Goal: Find specific page/section: Find specific page/section

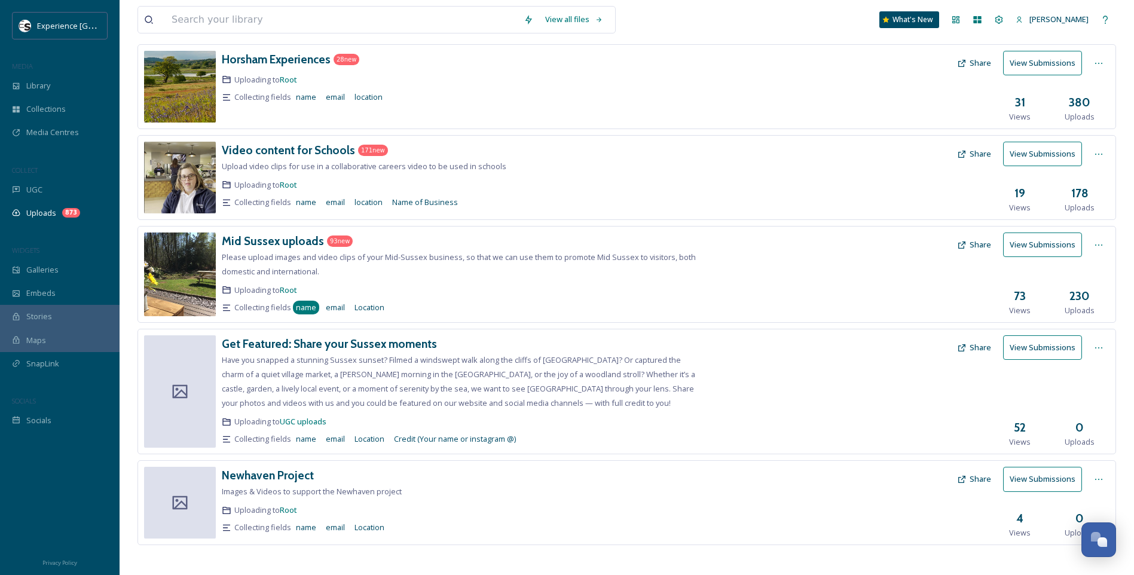
scroll to position [345, 0]
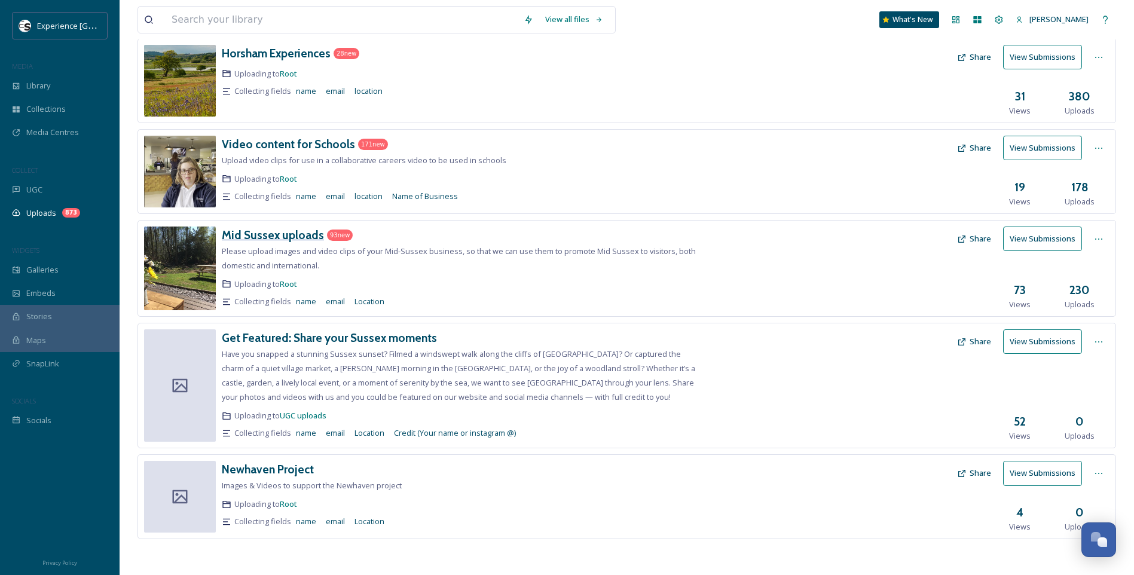
click at [305, 231] on h3 "Mid Sussex uploads" at bounding box center [273, 235] width 102 height 14
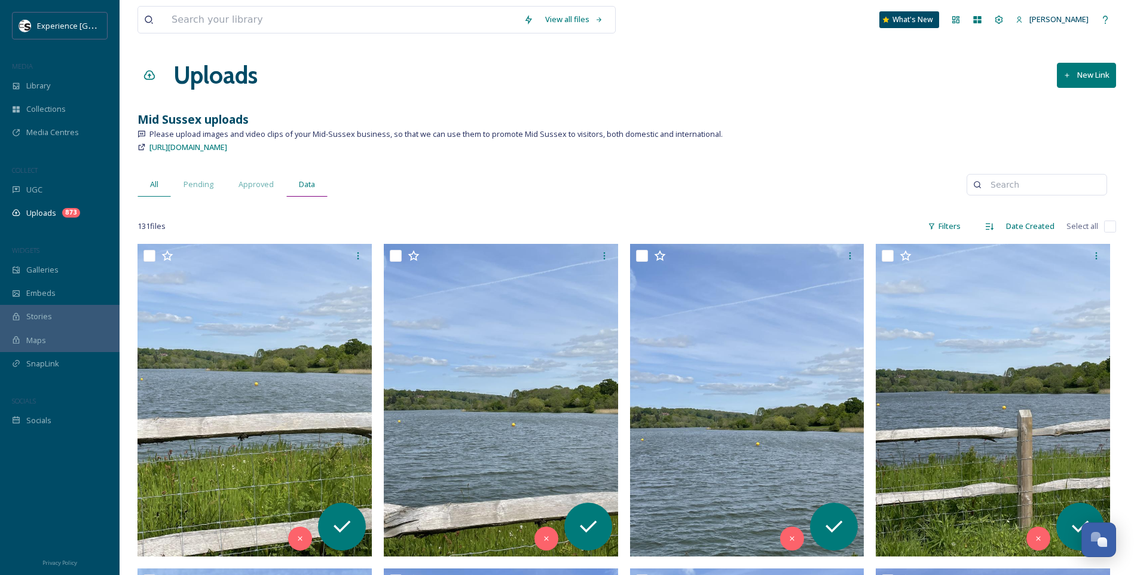
click at [305, 187] on span "Data" at bounding box center [307, 184] width 16 height 11
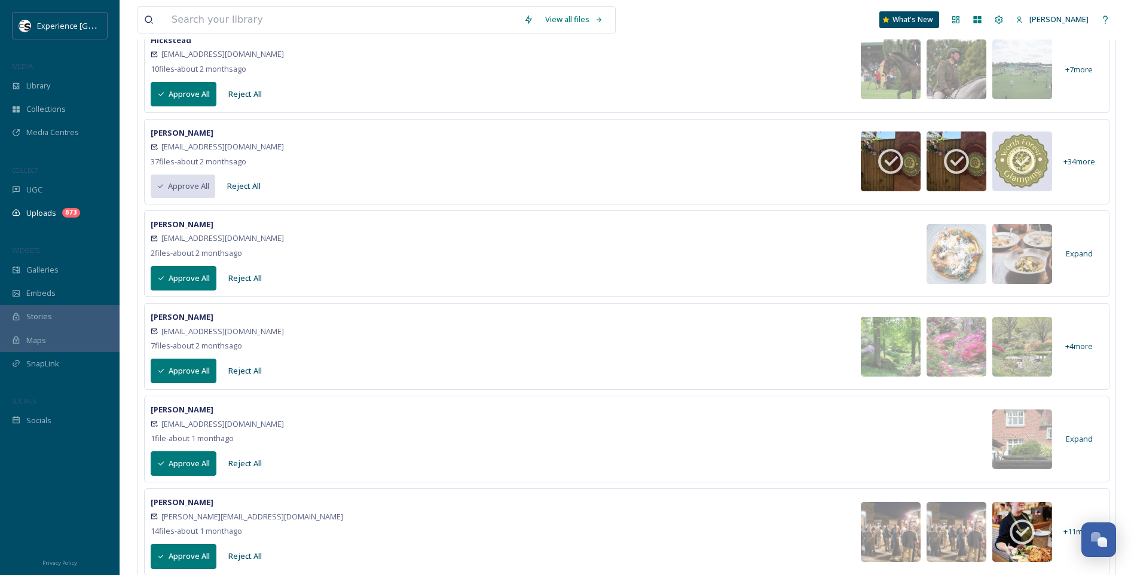
scroll to position [528, 0]
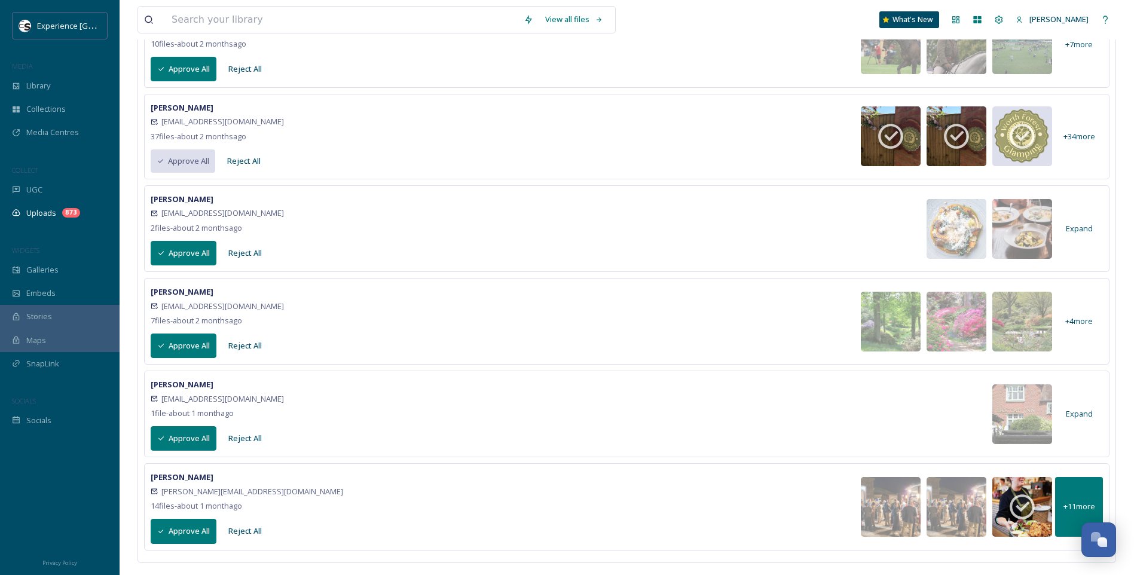
click at [1088, 507] on span "+ 11 more" at bounding box center [1079, 506] width 32 height 11
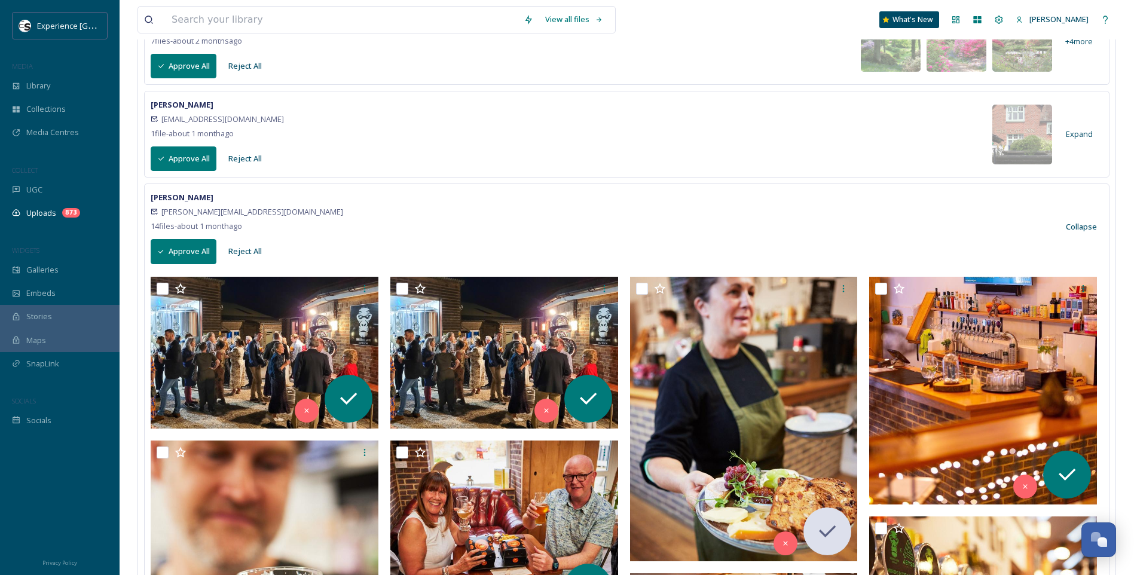
scroll to position [644, 0]
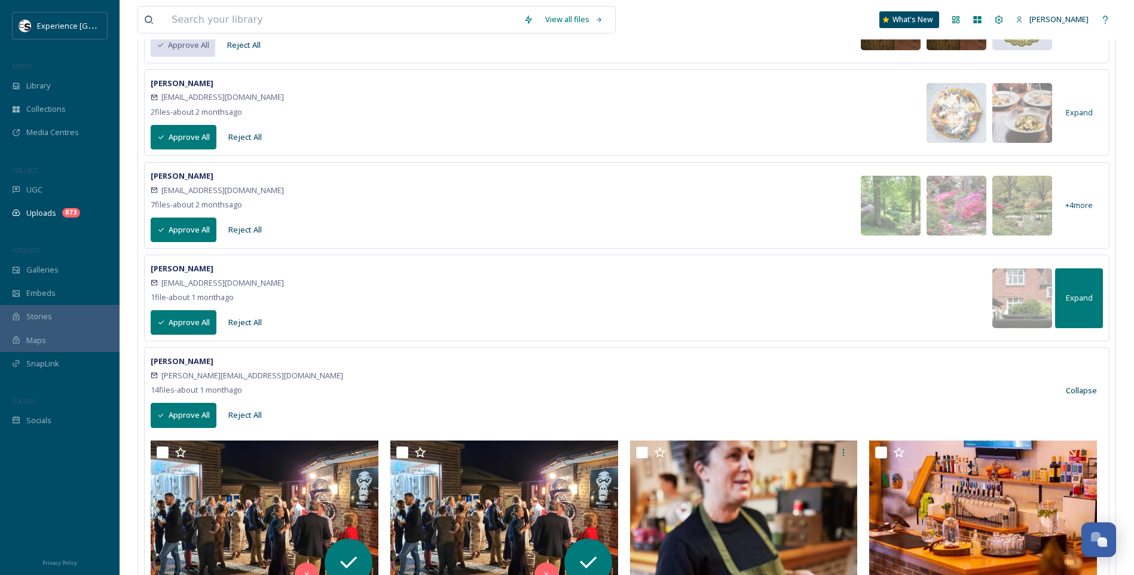
click at [1072, 304] on div "Expand" at bounding box center [1079, 298] width 48 height 60
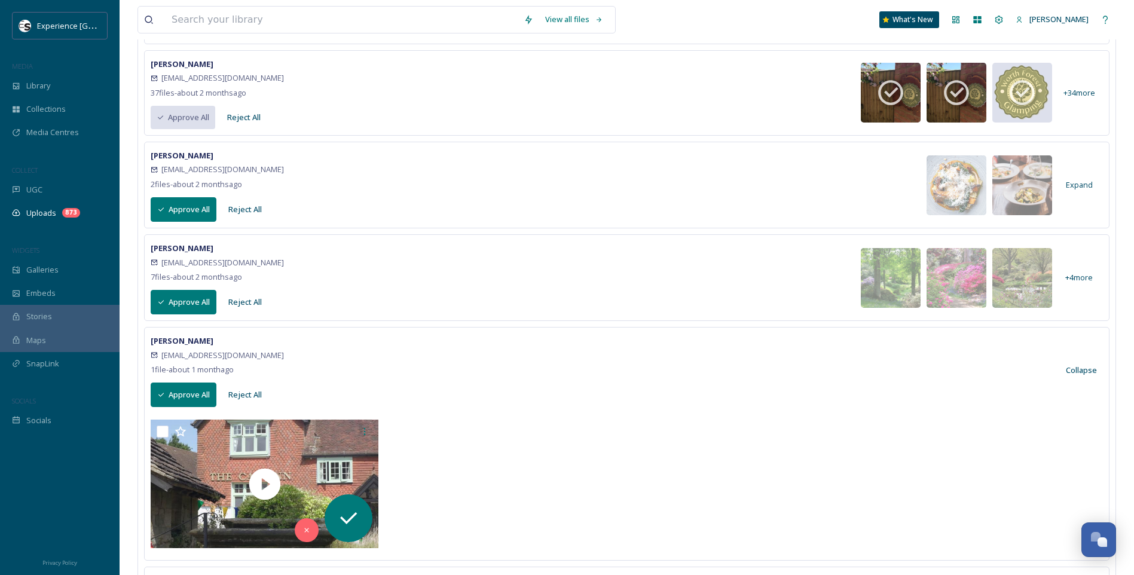
scroll to position [465, 0]
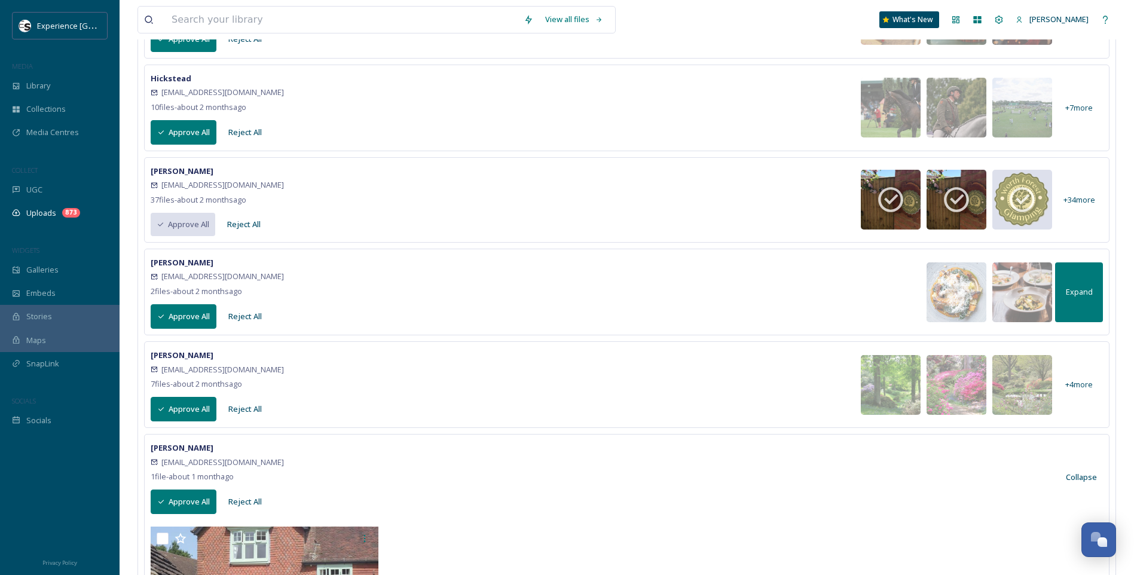
click at [1083, 291] on span "Expand" at bounding box center [1078, 291] width 27 height 11
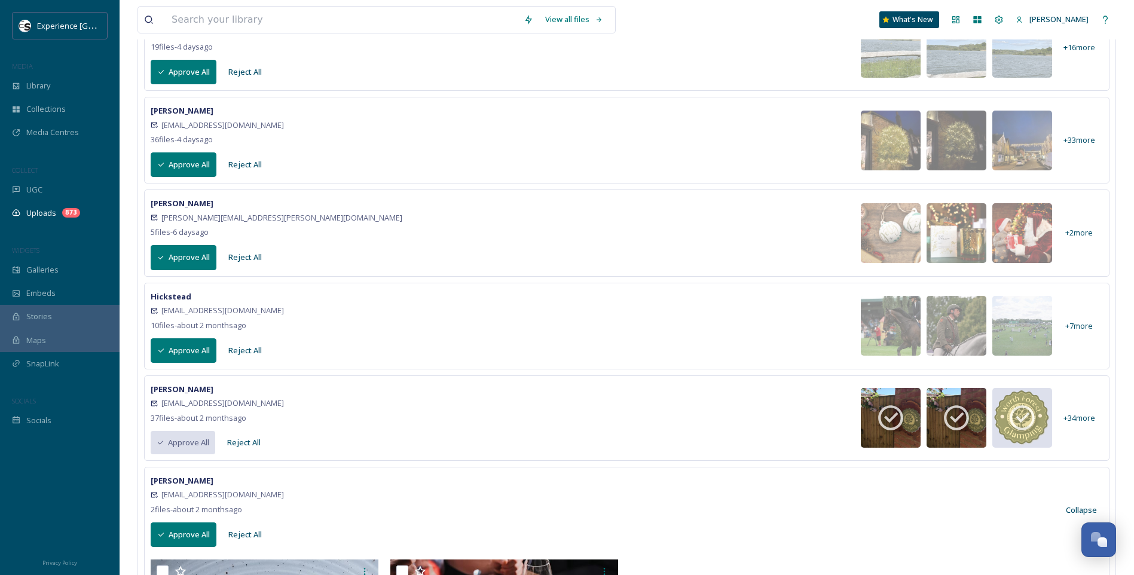
scroll to position [226, 0]
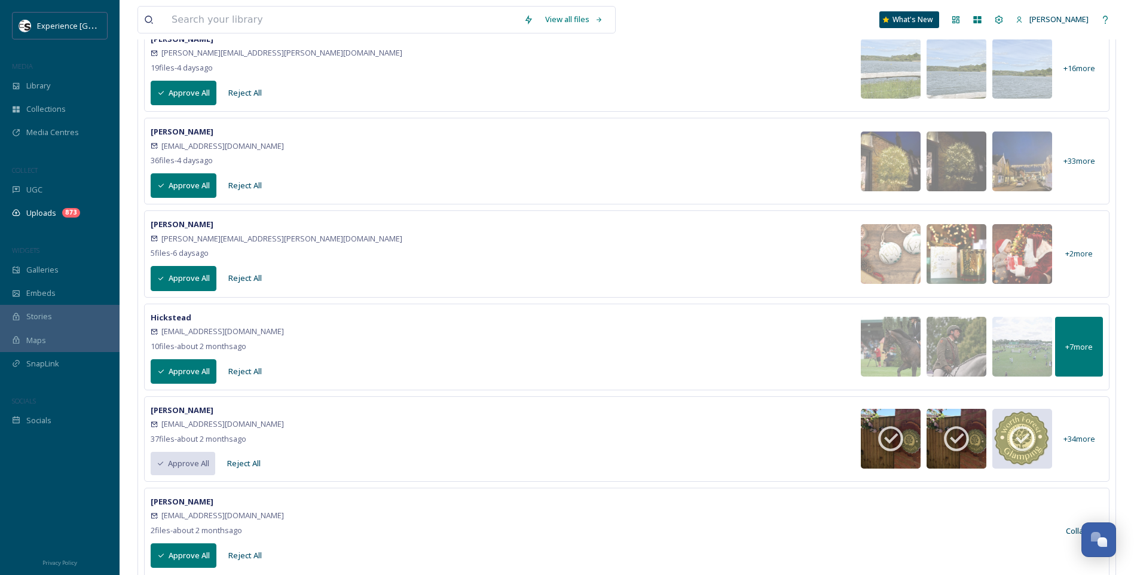
click at [1090, 338] on div "+ 7 more" at bounding box center [1079, 347] width 48 height 60
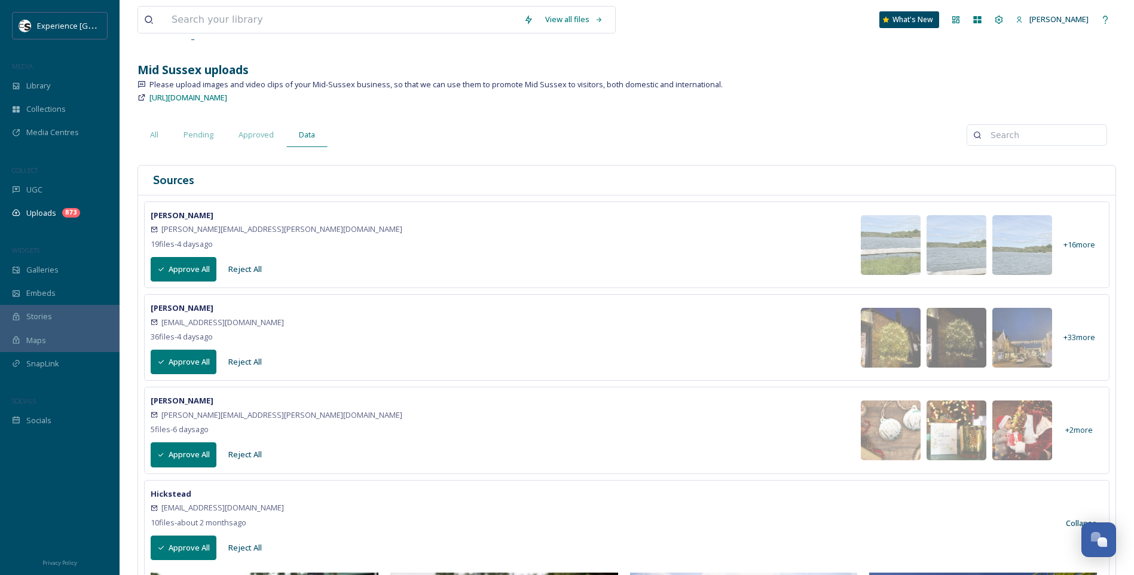
scroll to position [0, 0]
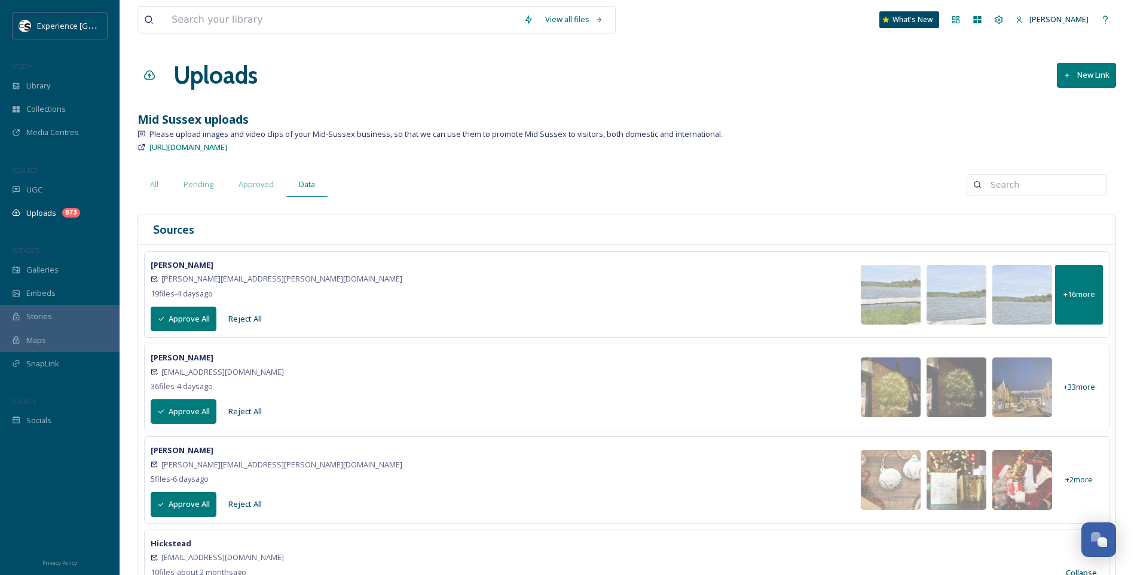
click at [1083, 296] on span "+ 16 more" at bounding box center [1079, 294] width 32 height 11
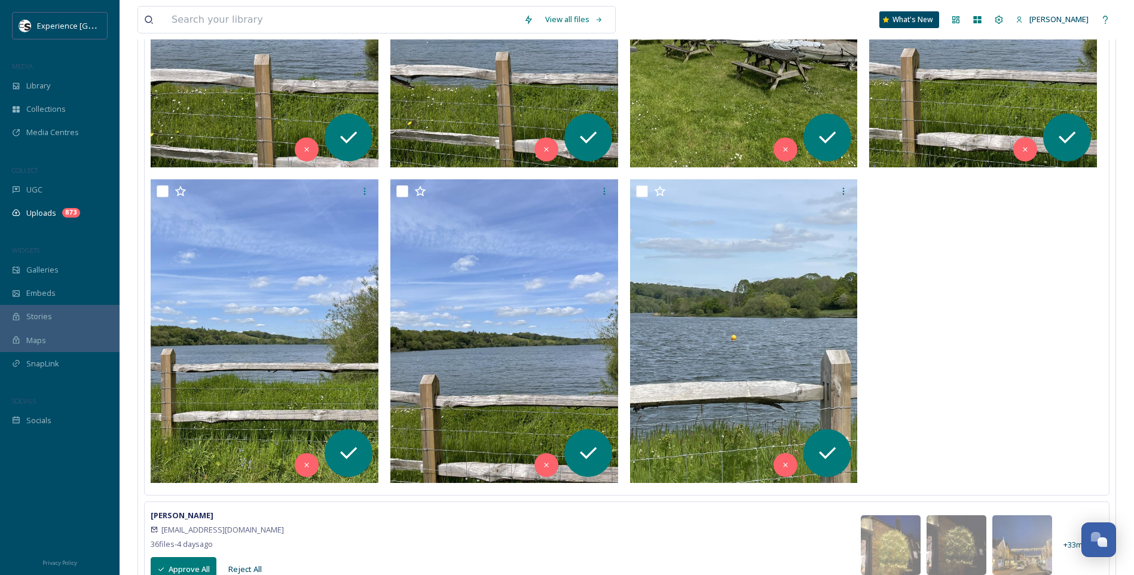
scroll to position [1613, 0]
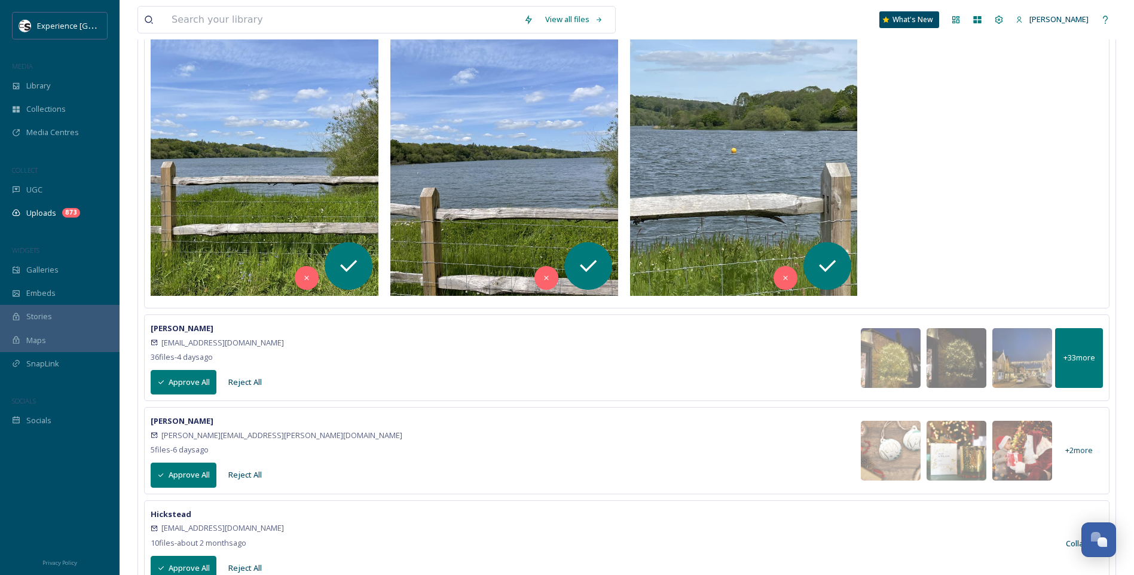
click at [1096, 356] on div "+ 33 more" at bounding box center [1079, 358] width 48 height 60
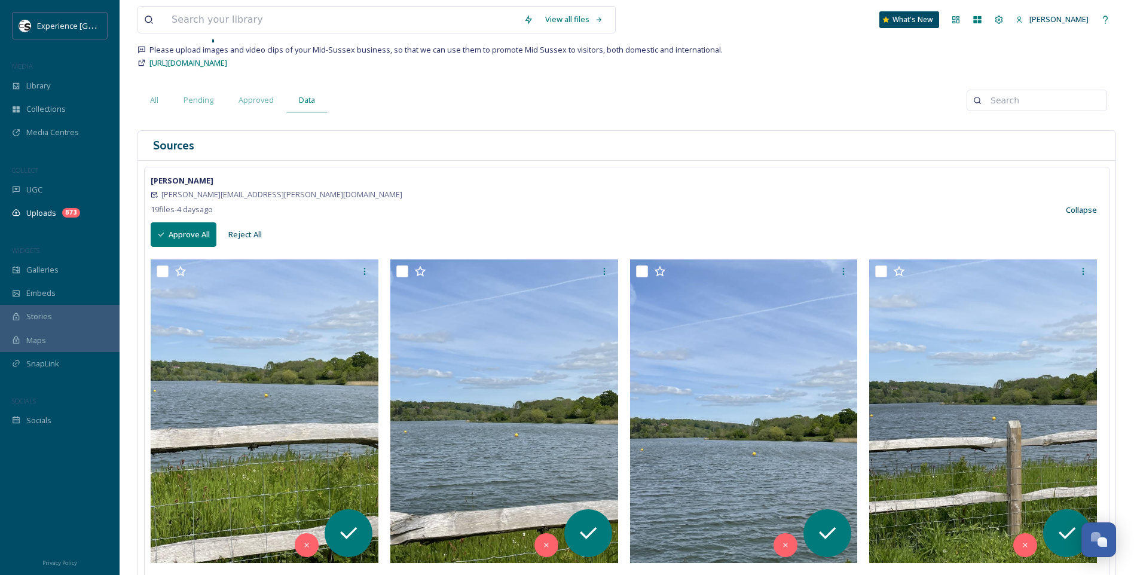
scroll to position [0, 0]
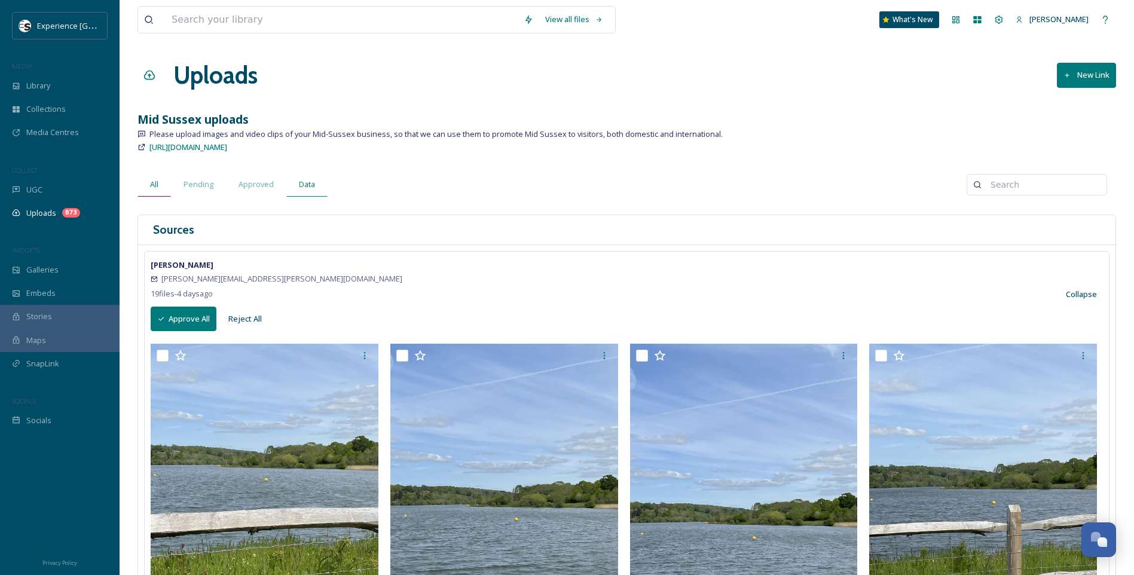
click at [151, 179] on span "All" at bounding box center [154, 184] width 8 height 11
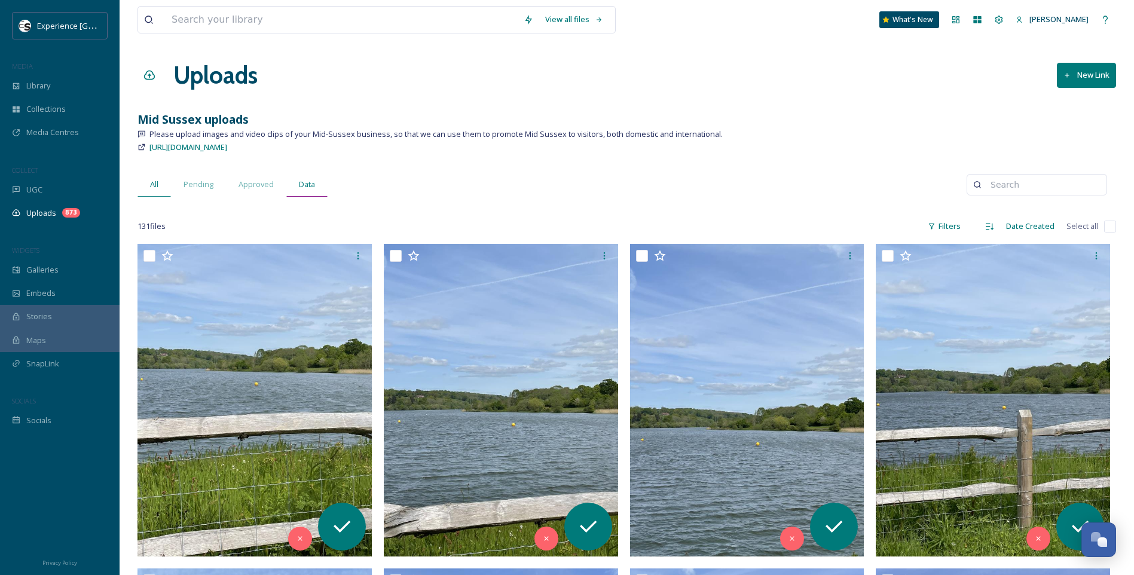
click at [300, 180] on span "Data" at bounding box center [307, 184] width 16 height 11
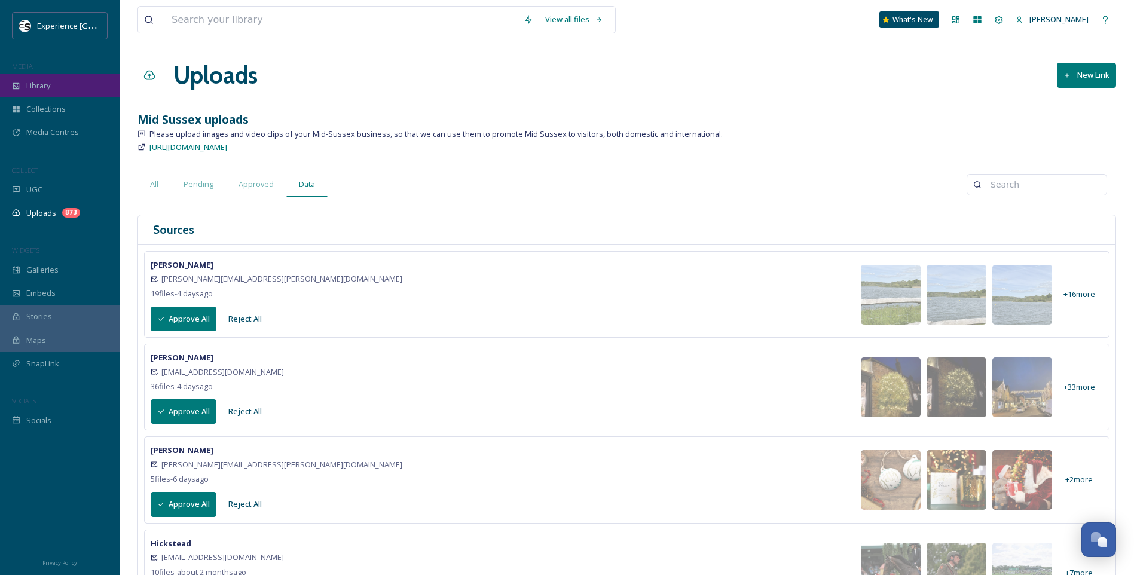
click at [53, 83] on div "Library" at bounding box center [60, 85] width 120 height 23
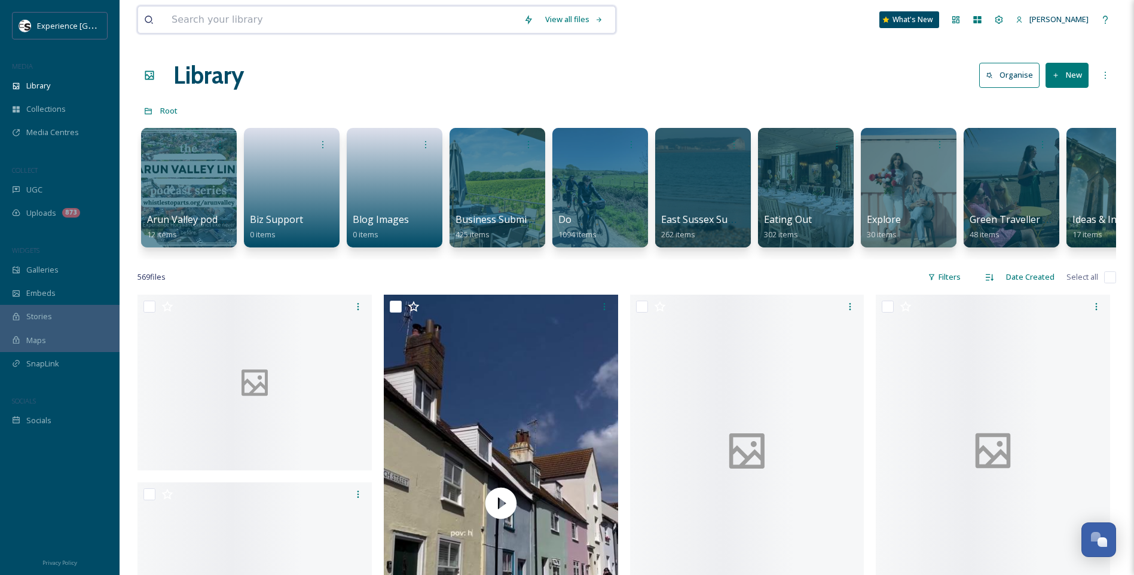
click at [220, 23] on input at bounding box center [342, 20] width 352 height 26
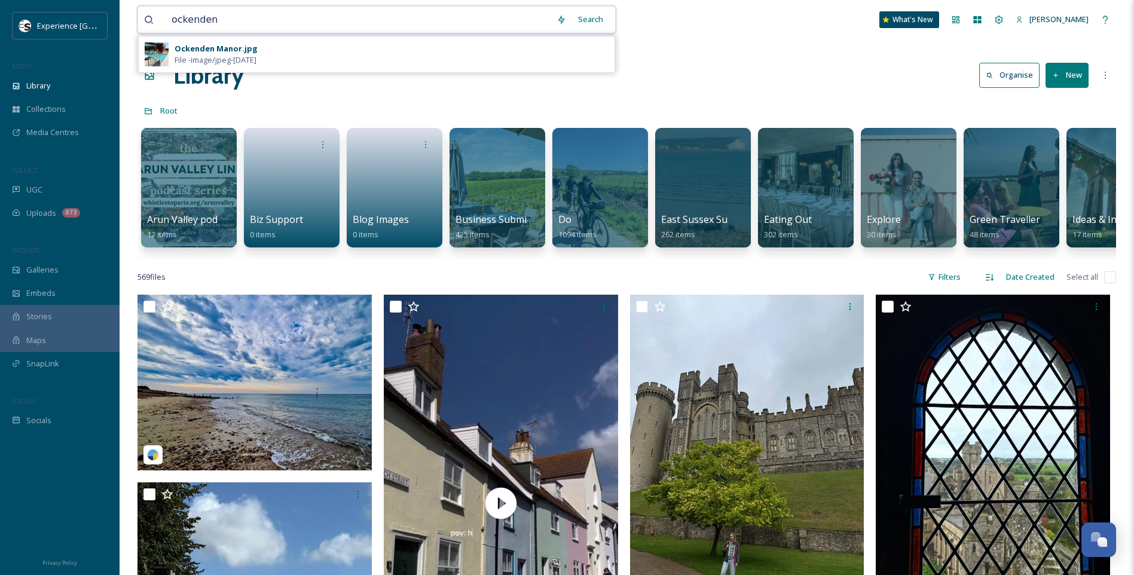
type input "ockenden"
click at [200, 53] on div "Ockenden Manor.jpg" at bounding box center [215, 48] width 83 height 11
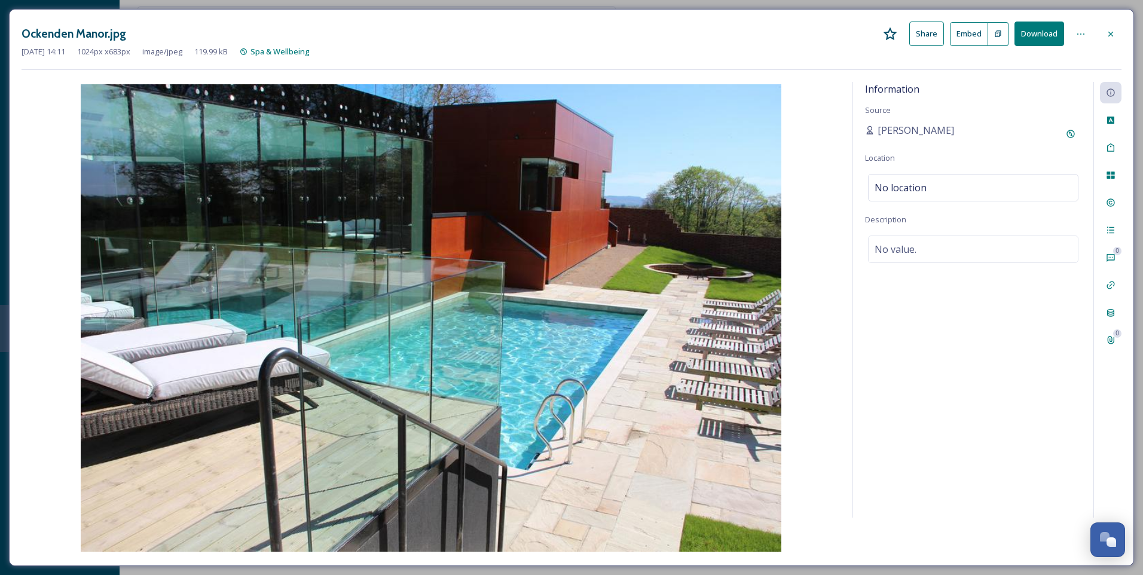
click at [1110, 34] on icon at bounding box center [1110, 33] width 5 height 5
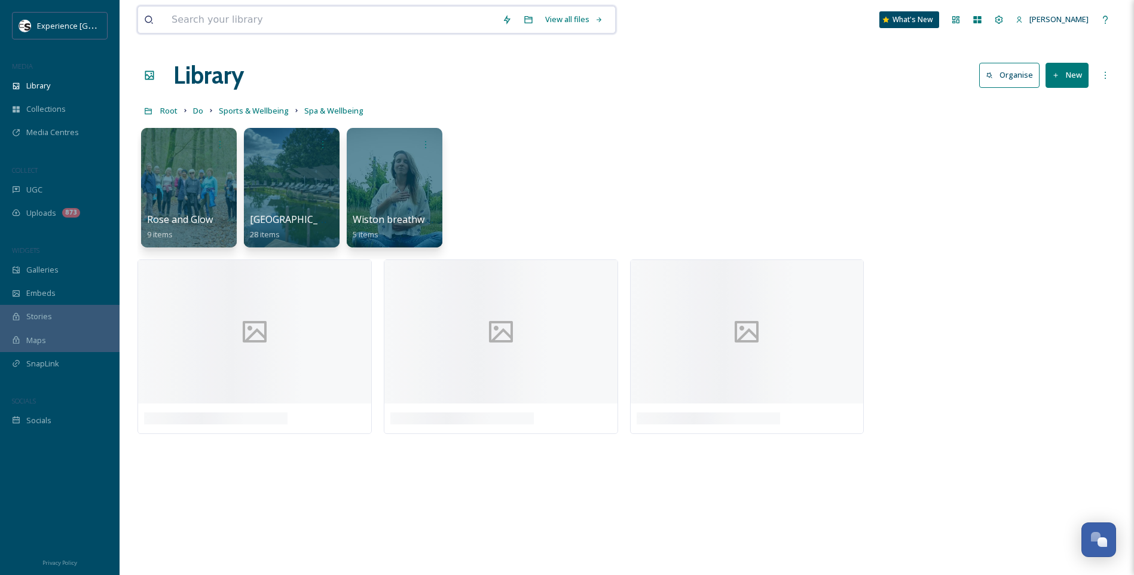
click at [331, 14] on input at bounding box center [331, 20] width 330 height 26
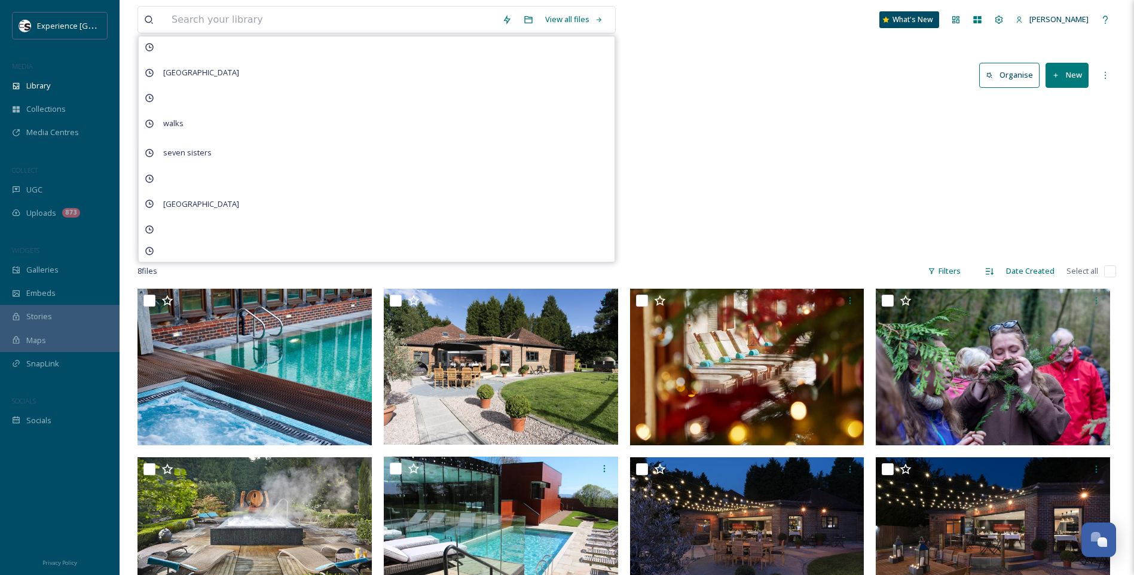
click at [678, 115] on div "Root Do Sports & Wellbeing Spa & Wellbeing" at bounding box center [626, 110] width 978 height 23
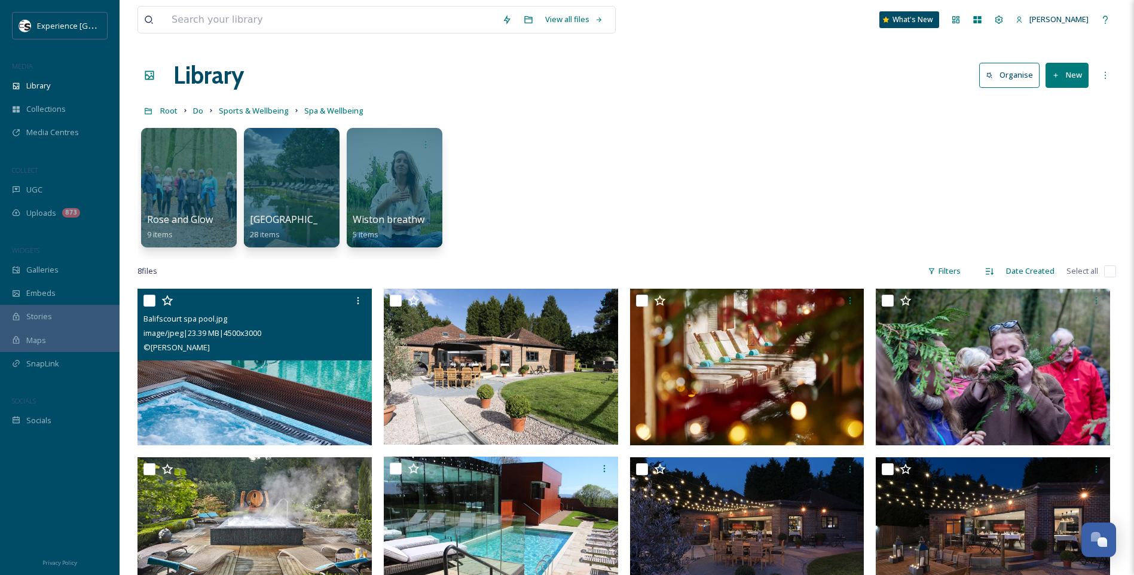
click at [256, 387] on img at bounding box center [254, 367] width 234 height 157
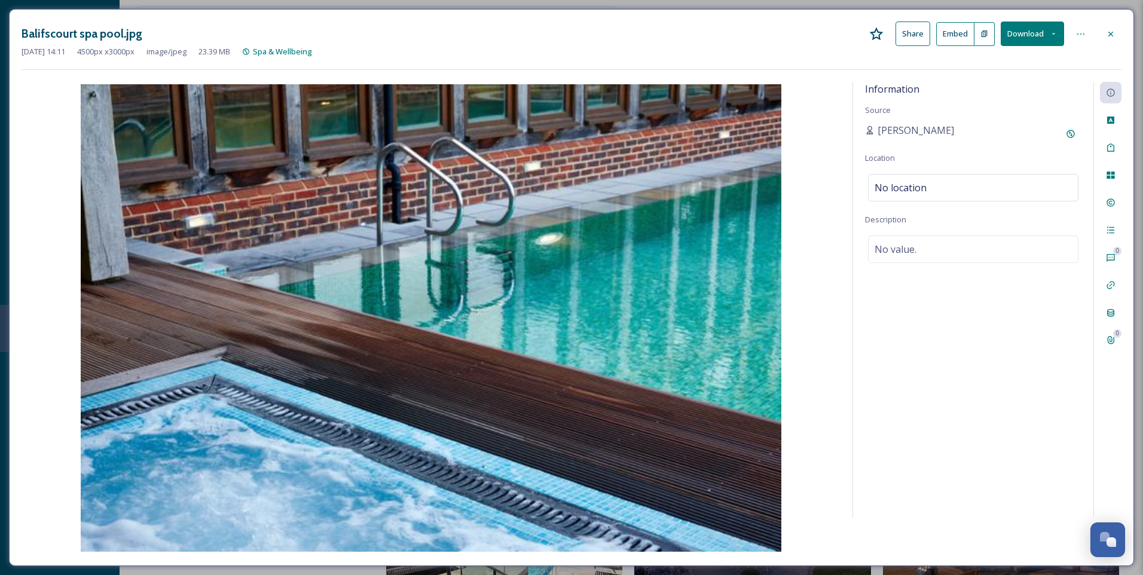
click at [1105, 36] on icon at bounding box center [1110, 34] width 10 height 10
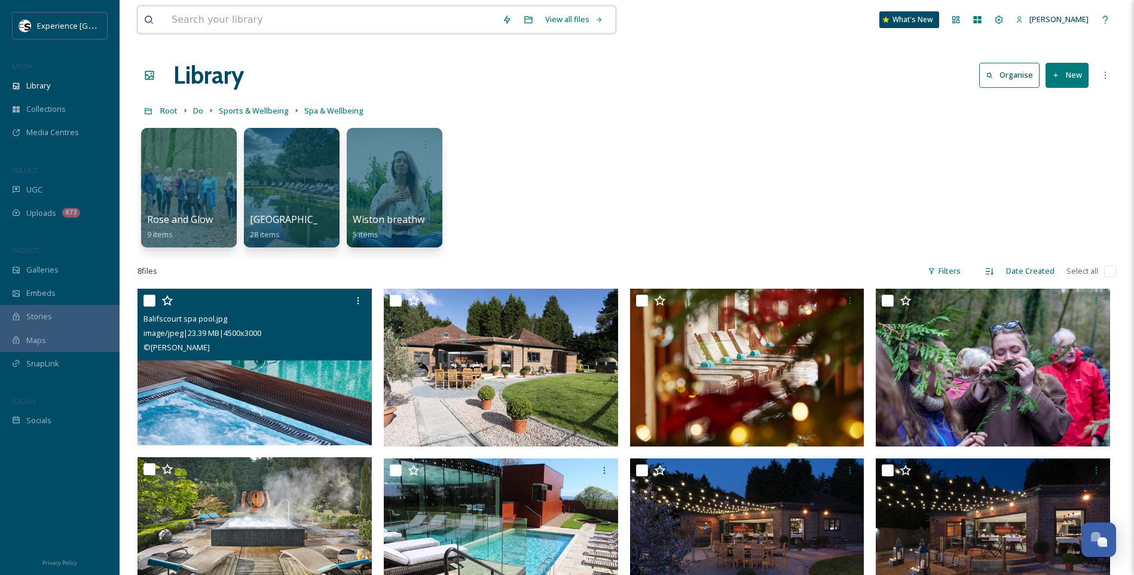
click at [280, 17] on input at bounding box center [331, 20] width 330 height 26
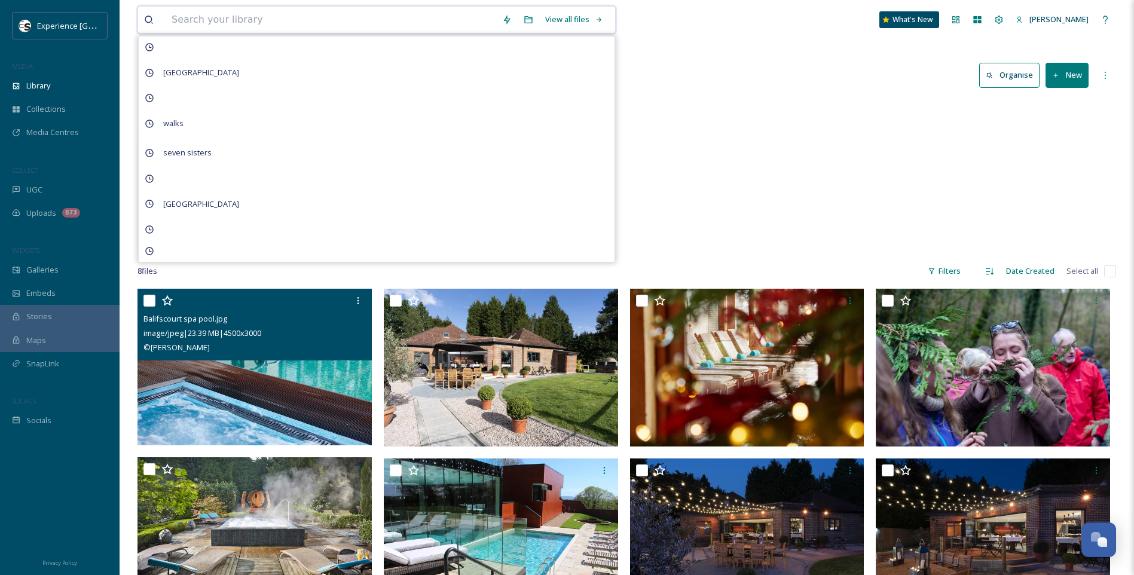
click at [280, 17] on input at bounding box center [331, 20] width 330 height 26
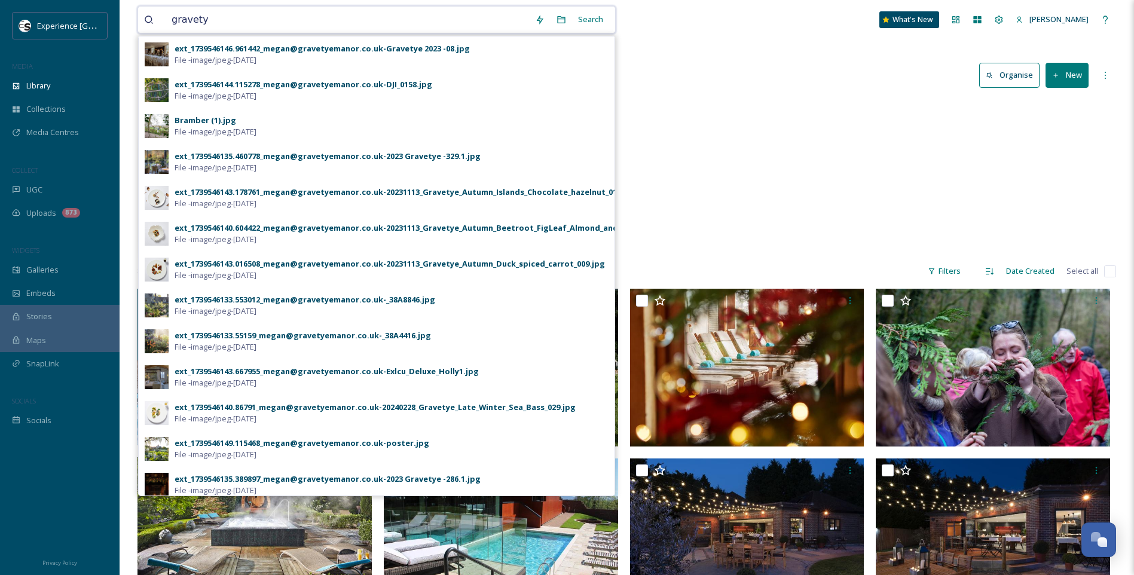
type input "gravetye"
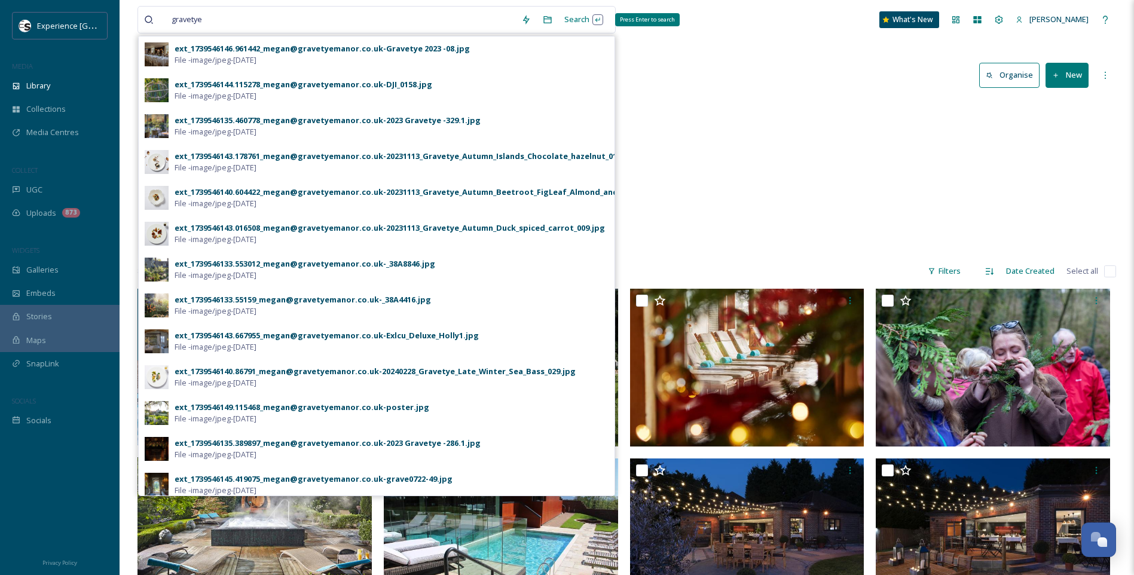
click at [581, 14] on div "Search Press Enter to search" at bounding box center [583, 19] width 51 height 23
